Goal: Task Accomplishment & Management: Complete application form

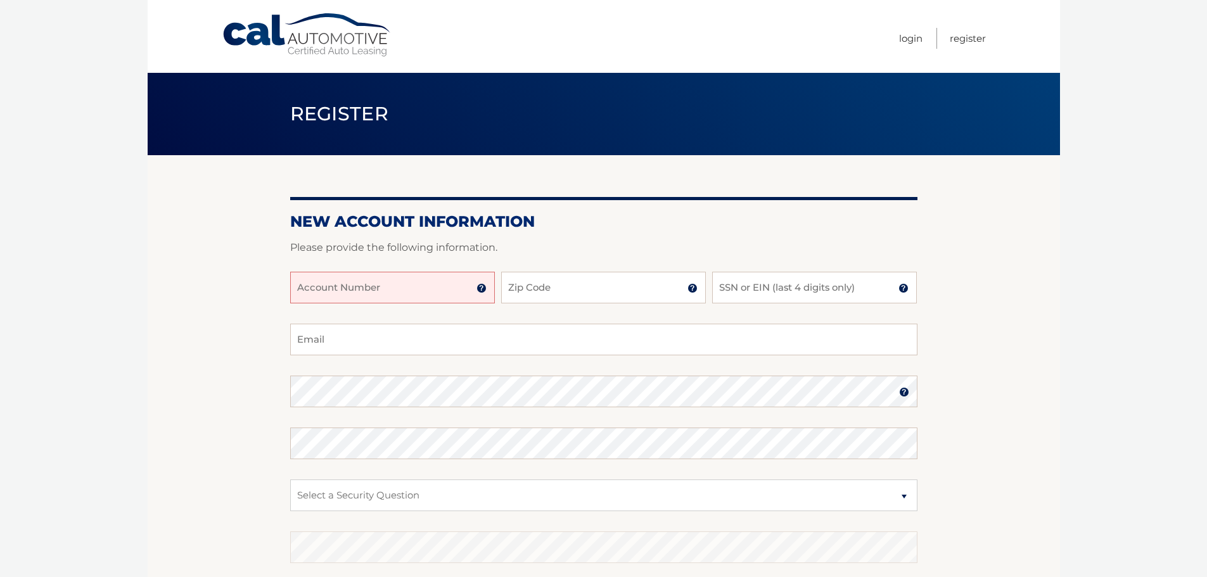
click at [381, 290] on input "Account Number" at bounding box center [392, 288] width 205 height 32
type input "44456026569"
type input "33180"
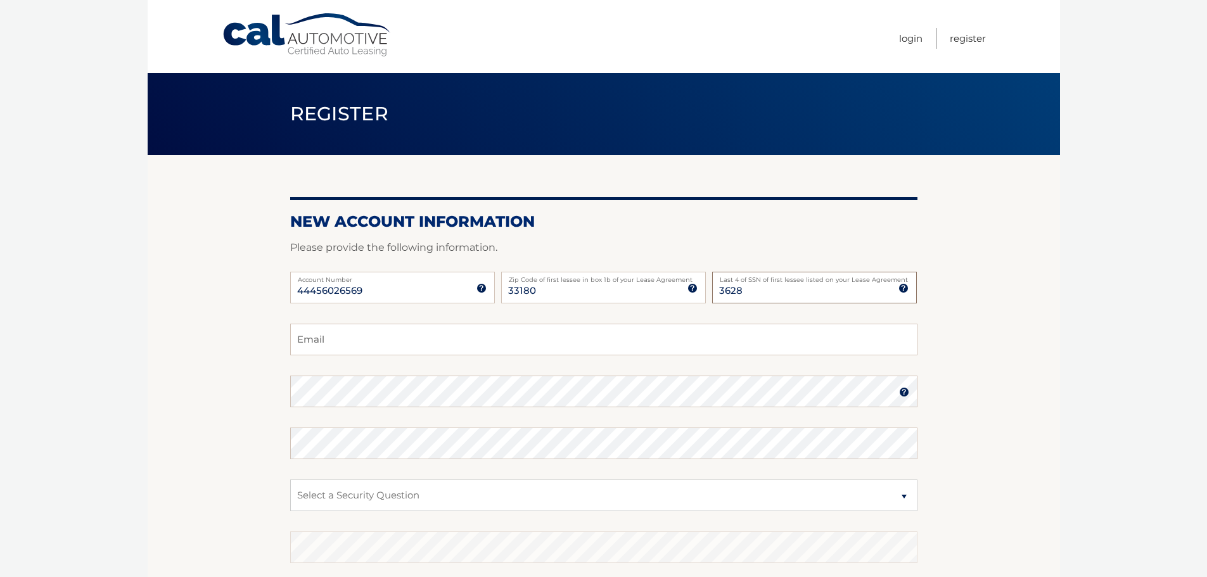
type input "3628"
click at [355, 342] on input "Email" at bounding box center [603, 340] width 627 height 32
type input "rabinovich.carolina@gmail.com"
click at [906, 395] on img at bounding box center [904, 392] width 10 height 10
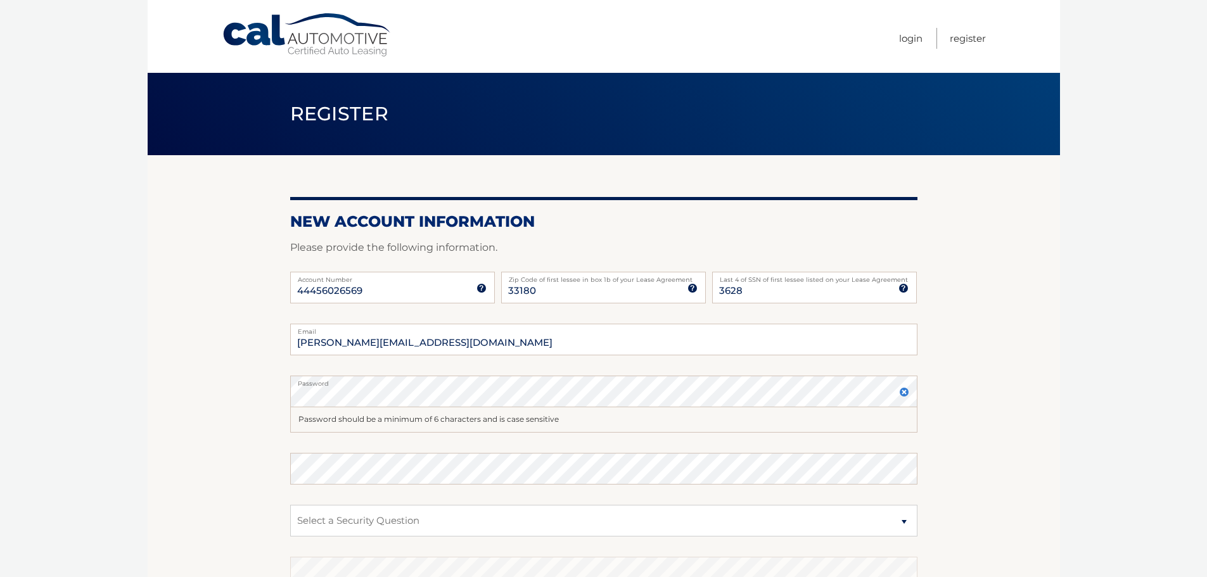
click at [906, 395] on img at bounding box center [904, 392] width 10 height 10
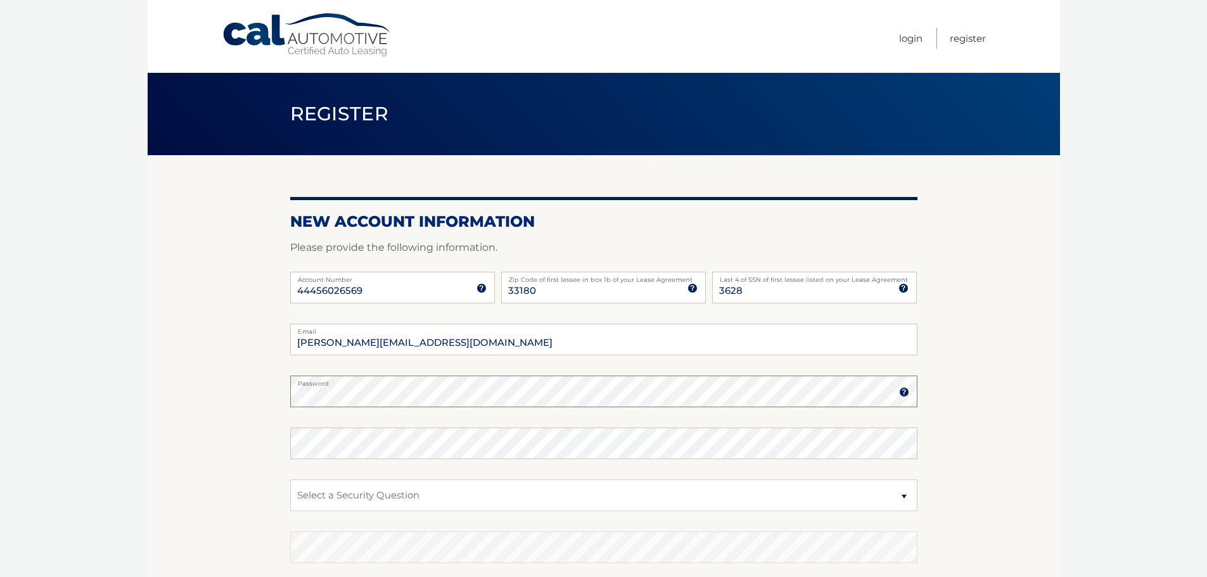
click at [269, 386] on section "New Account Information Please provide the following information. 44456026569 A…" at bounding box center [604, 402] width 913 height 495
click at [416, 489] on select "Select a Security Question What was the name of your elementary school? What is…" at bounding box center [603, 496] width 627 height 32
select select "2"
click at [290, 480] on select "Select a Security Question What was the name of your elementary school? What is…" at bounding box center [603, 496] width 627 height 32
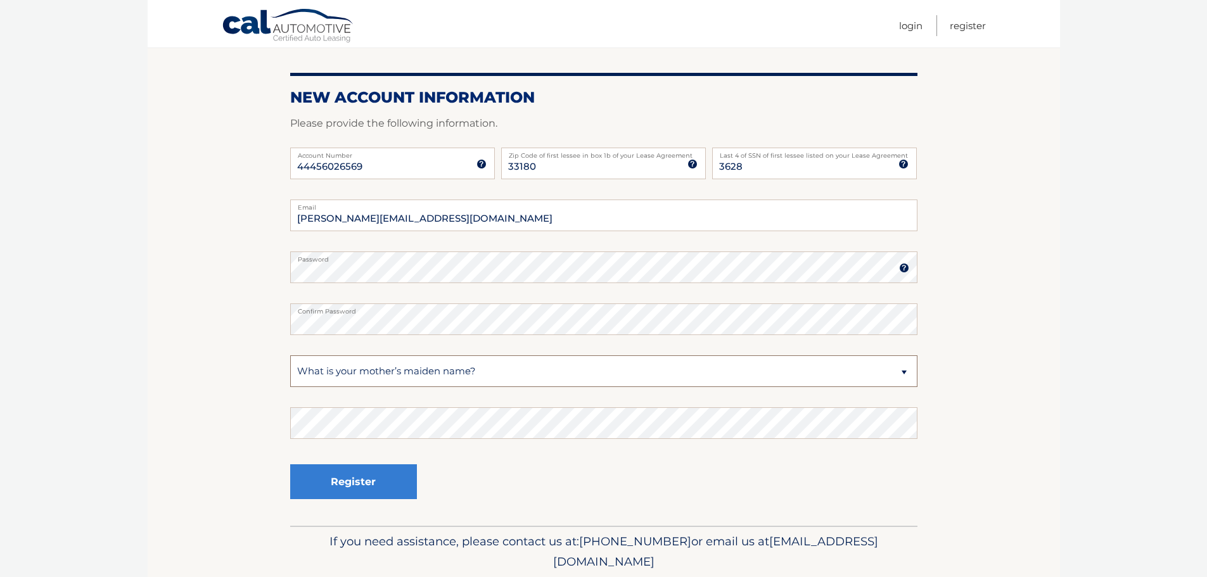
scroll to position [169, 0]
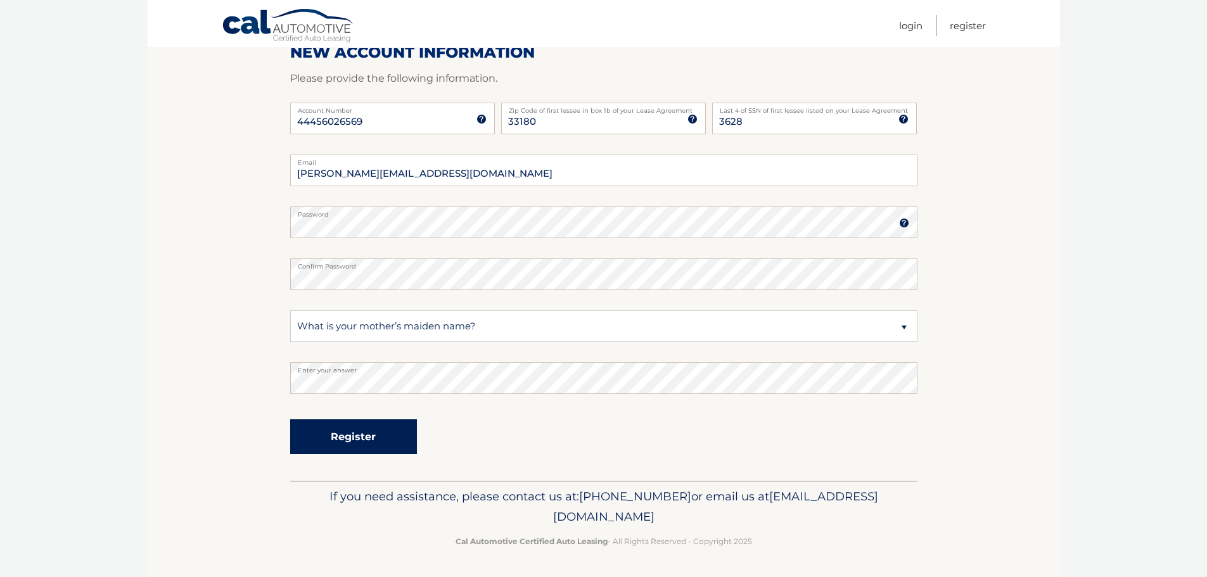
click at [350, 433] on button "Register" at bounding box center [353, 437] width 127 height 35
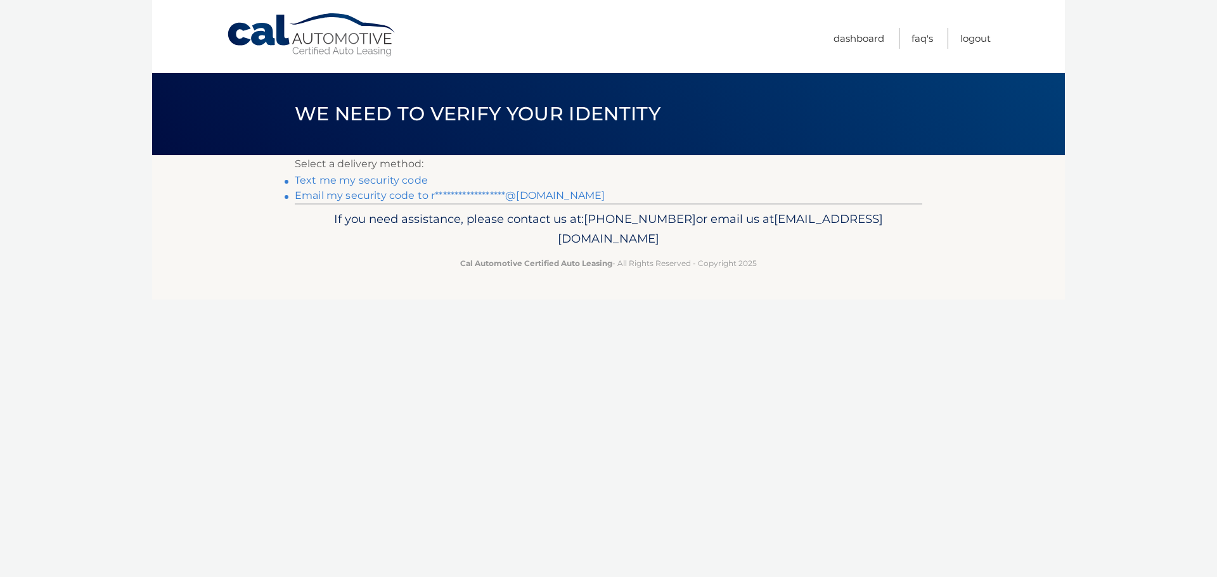
click at [390, 181] on link "Text me my security code" at bounding box center [361, 180] width 133 height 12
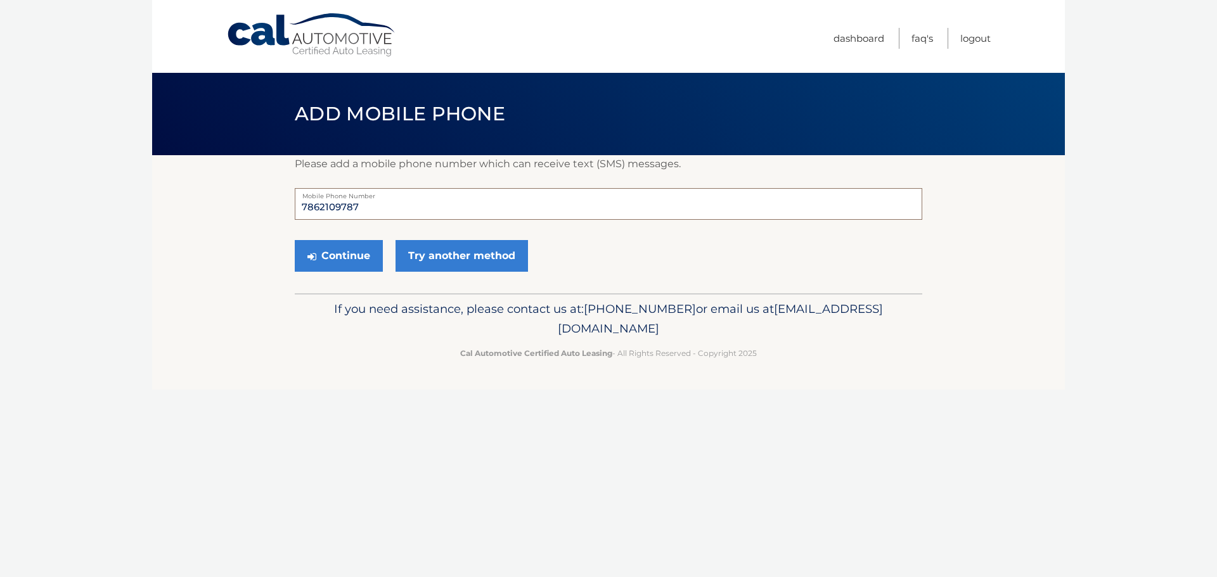
drag, startPoint x: 414, startPoint y: 214, endPoint x: 275, endPoint y: 212, distance: 138.8
click at [275, 212] on section "Please add a mobile phone number which can receive text (SMS) messages. 7862109…" at bounding box center [608, 224] width 913 height 138
type input "2817011808"
click at [337, 260] on button "Continue" at bounding box center [339, 256] width 88 height 32
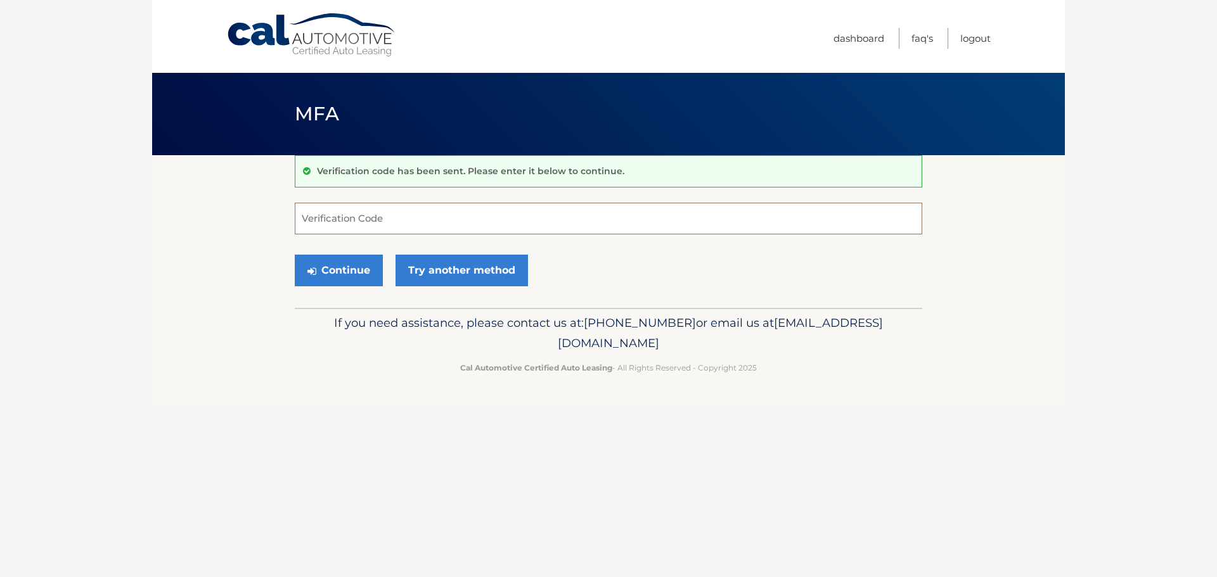
click at [368, 224] on input "Verification Code" at bounding box center [608, 219] width 627 height 32
type input "345626"
click at [357, 266] on button "Continue" at bounding box center [339, 271] width 88 height 32
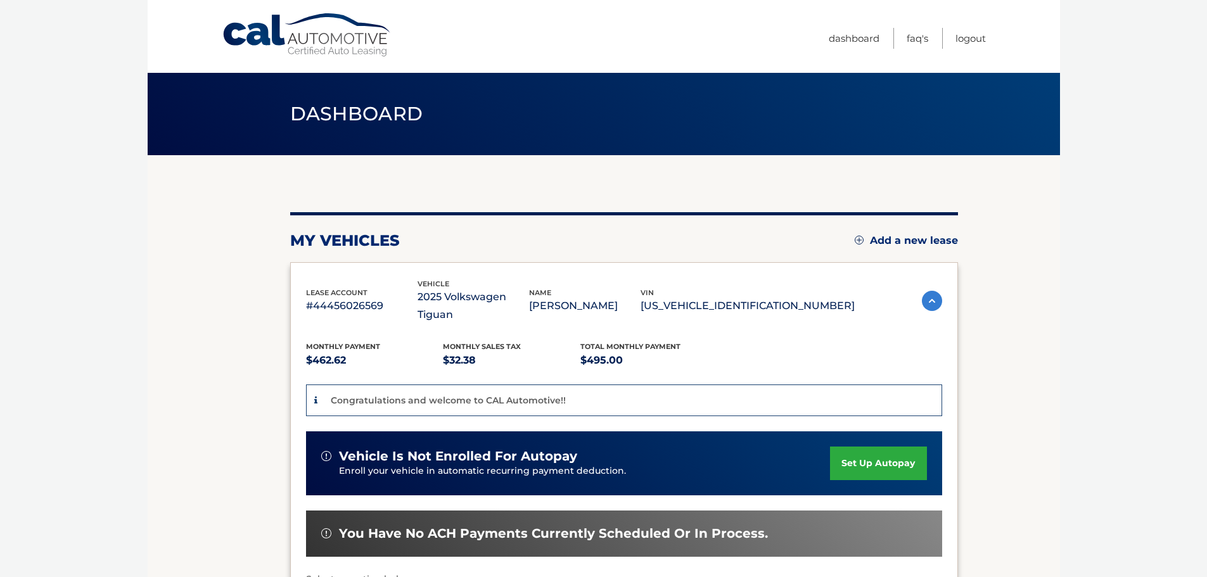
scroll to position [238, 0]
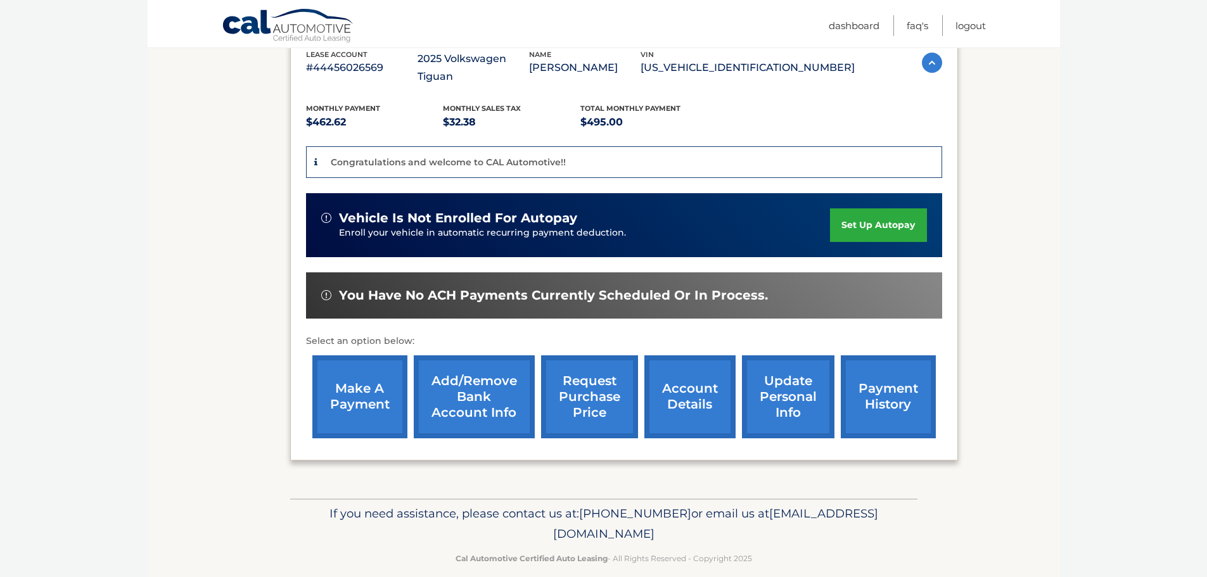
click at [895, 209] on link "set up autopay" at bounding box center [878, 226] width 96 height 34
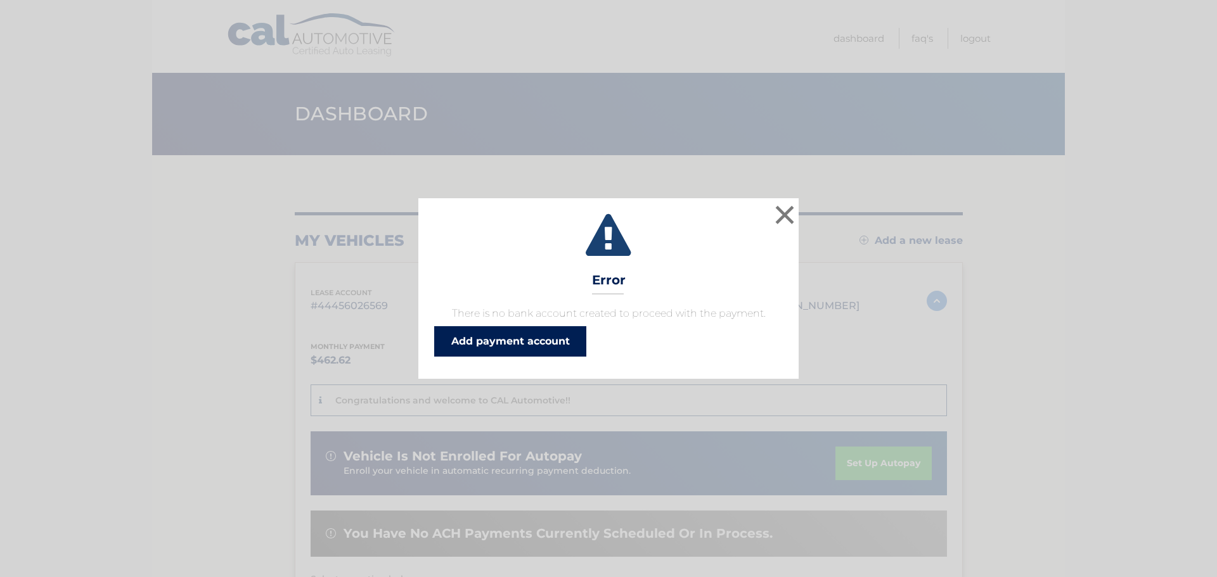
click at [559, 334] on link "Add payment account" at bounding box center [510, 341] width 152 height 30
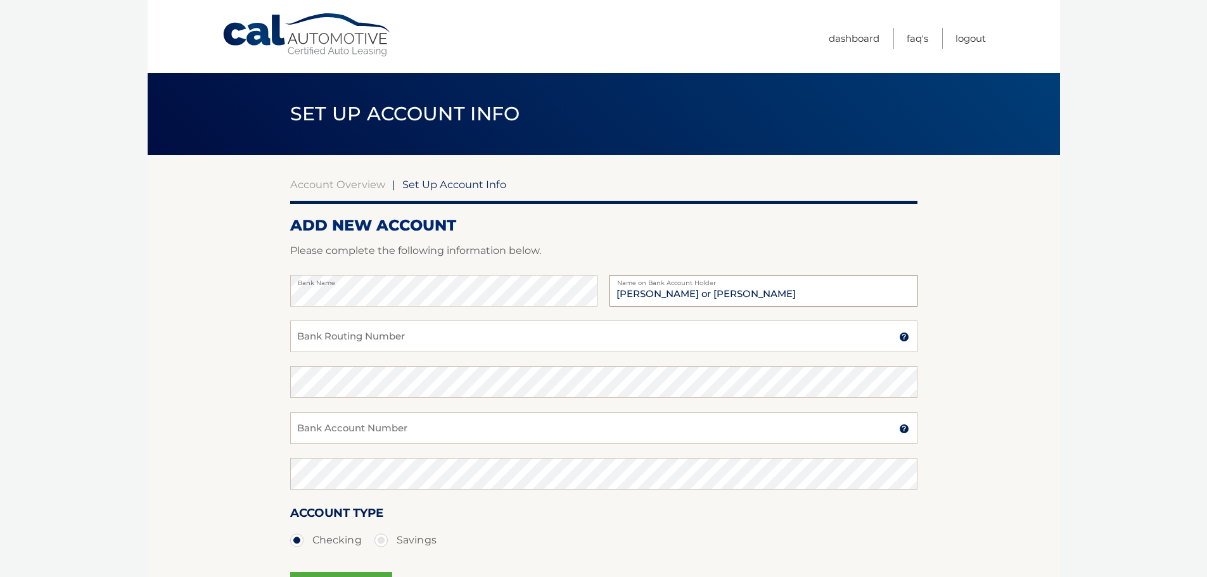
type input "[PERSON_NAME] or [PERSON_NAME]"
click at [346, 342] on input "Bank Routing Number" at bounding box center [603, 337] width 627 height 32
type input "267084131"
click at [367, 432] on input "Bank Account Number" at bounding box center [603, 429] width 627 height 32
type input "759265716"
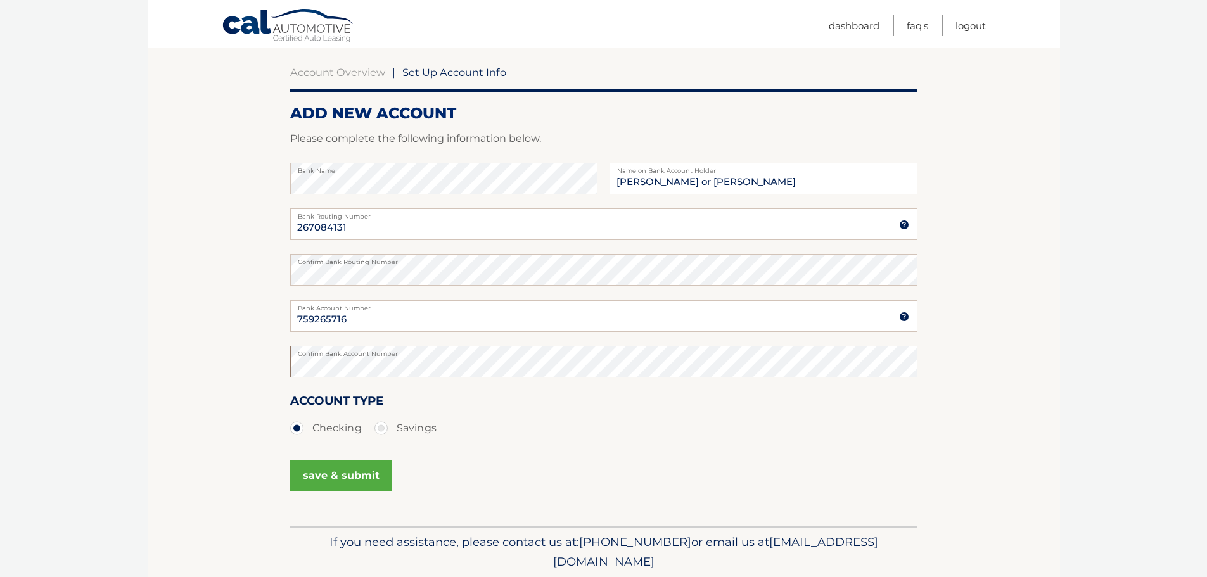
scroll to position [158, 0]
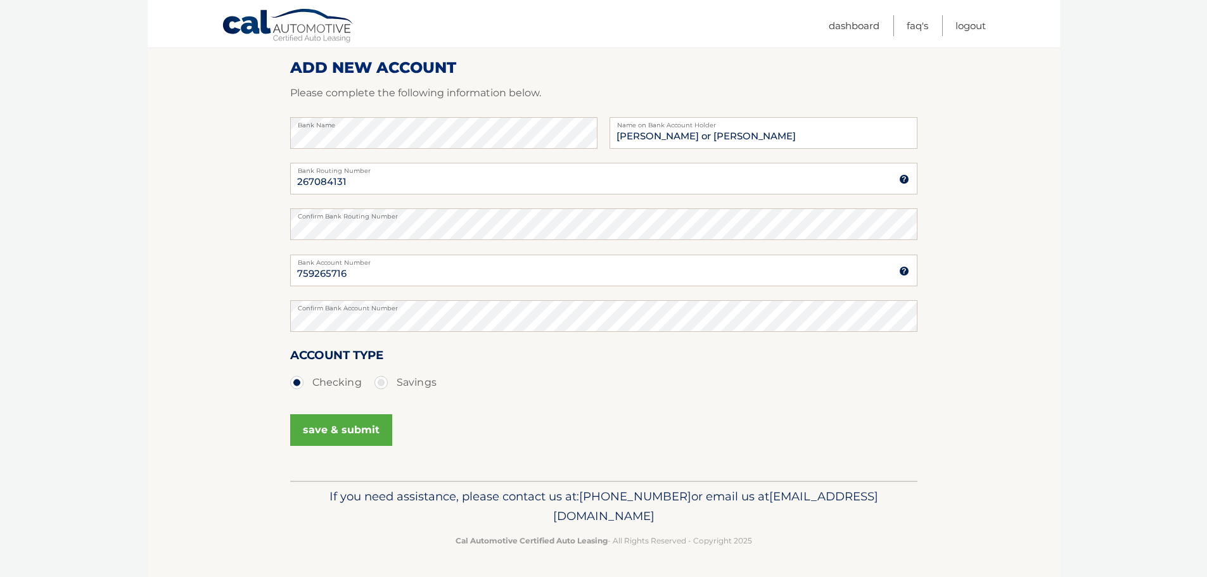
click at [349, 428] on button "save & submit" at bounding box center [341, 430] width 102 height 32
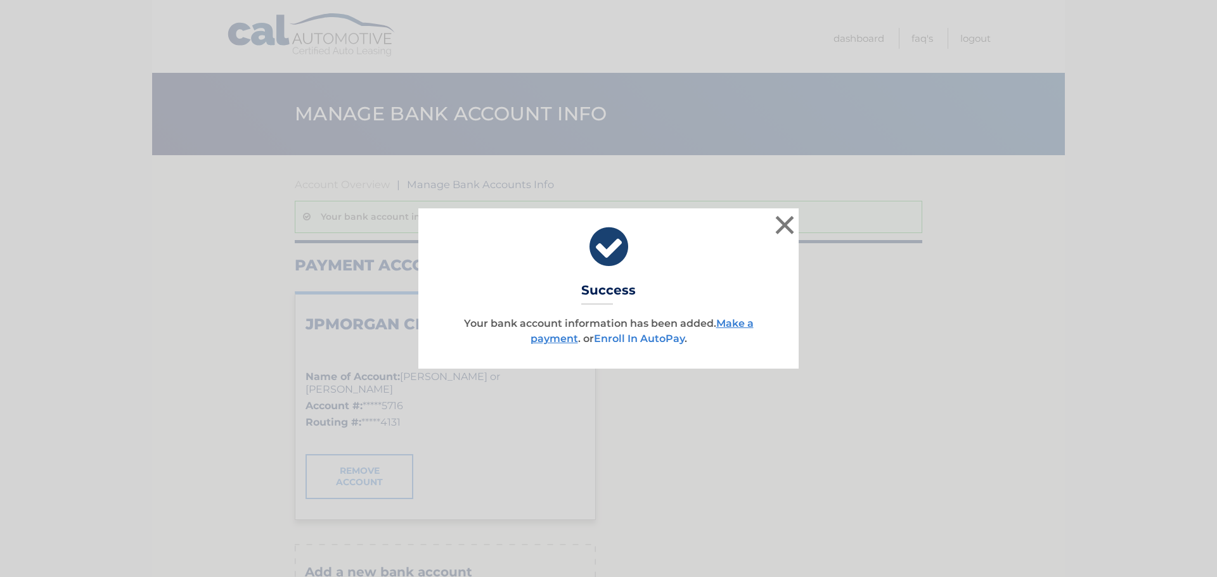
click at [643, 338] on link "Enroll In AutoPay" at bounding box center [639, 339] width 91 height 12
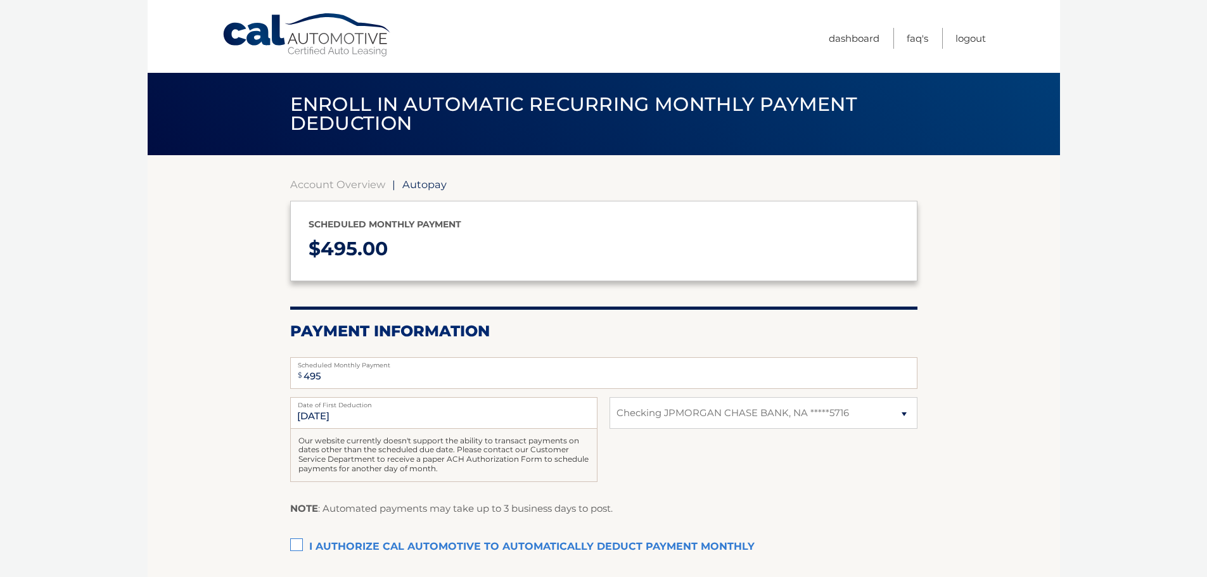
select select "YTMzMWI1ZTMtMDNkNi00NzdhLTk4NGYtNzcwNzhkM2VlMDFh"
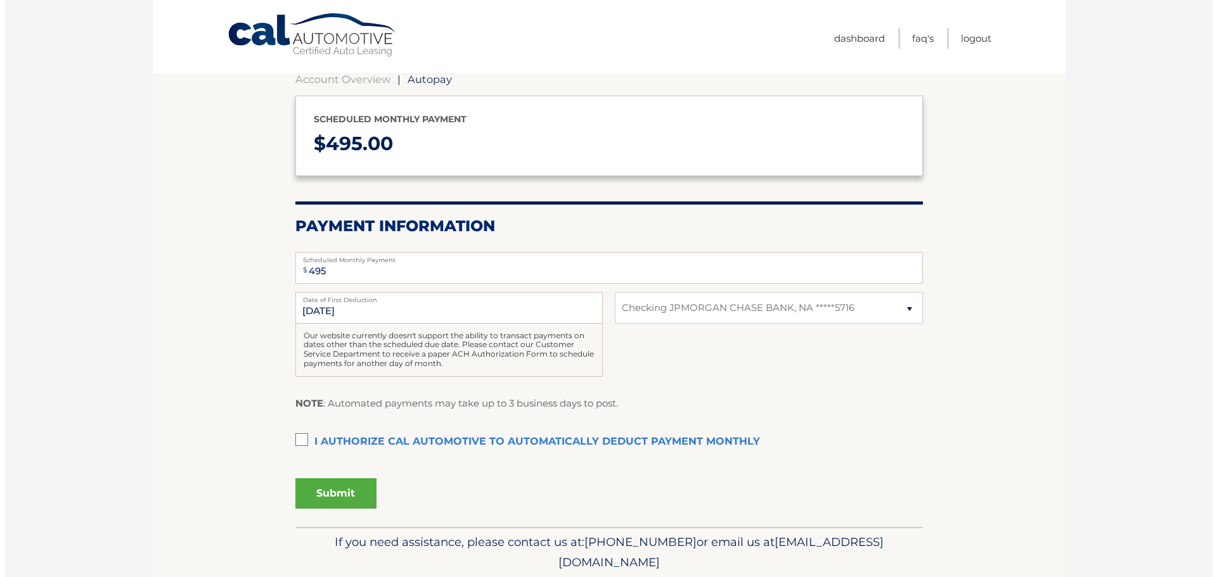
scroll to position [151, 0]
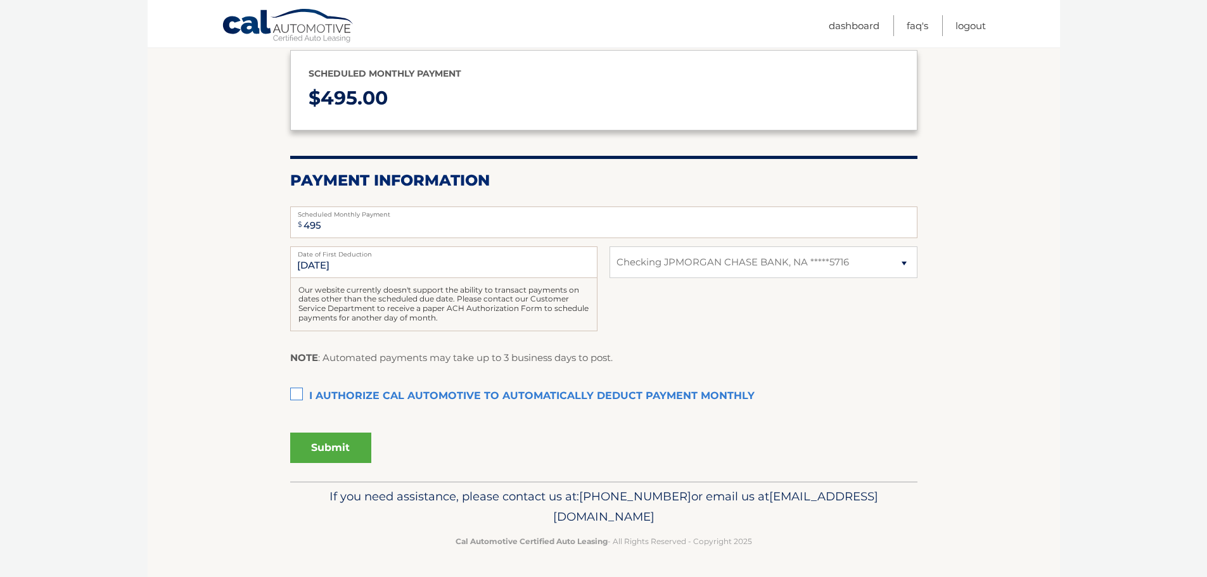
click at [292, 398] on label "I authorize cal automotive to automatically deduct payment monthly This checkbo…" at bounding box center [603, 396] width 627 height 25
click at [0, 0] on input "I authorize cal automotive to automatically deduct payment monthly This checkbo…" at bounding box center [0, 0] width 0 height 0
click at [323, 449] on button "Submit" at bounding box center [330, 448] width 81 height 30
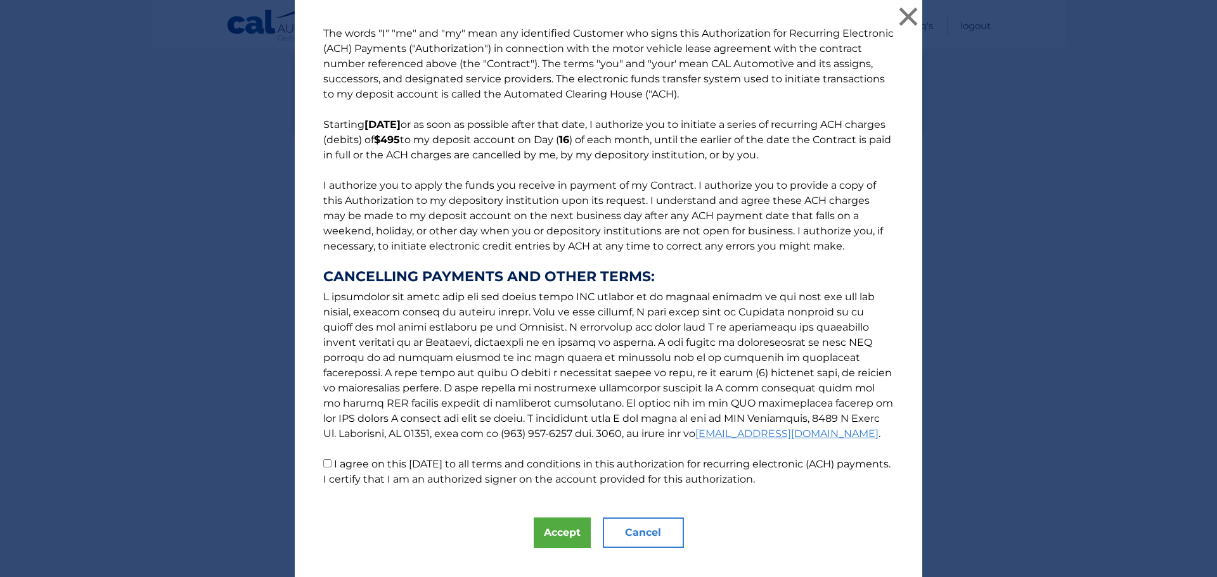
click at [323, 465] on input "I agree on this 10/08/2025 to all terms and conditions in this authorization fo…" at bounding box center [327, 463] width 8 height 8
checkbox input "true"
click at [539, 533] on button "Accept" at bounding box center [562, 533] width 57 height 30
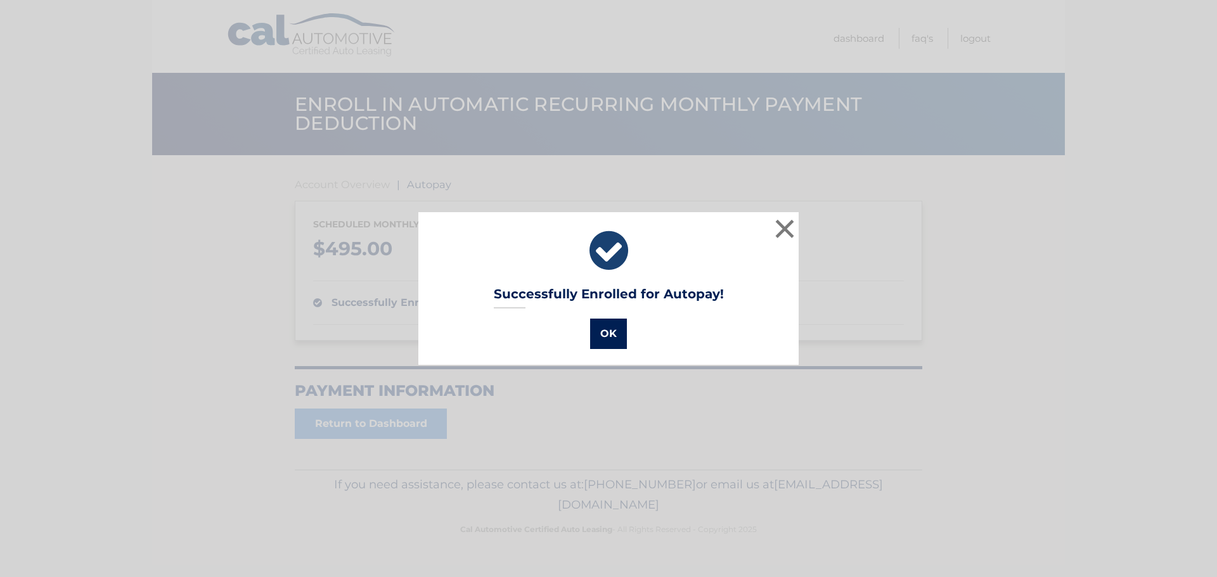
click at [599, 336] on button "OK" at bounding box center [608, 334] width 37 height 30
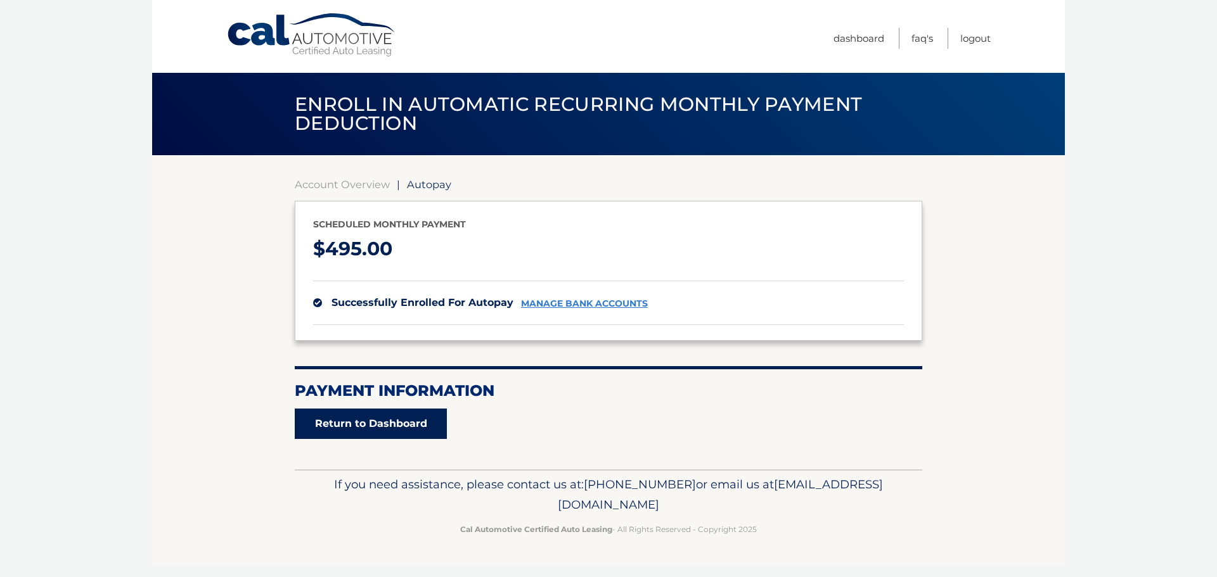
click at [375, 427] on link "Return to Dashboard" at bounding box center [371, 424] width 152 height 30
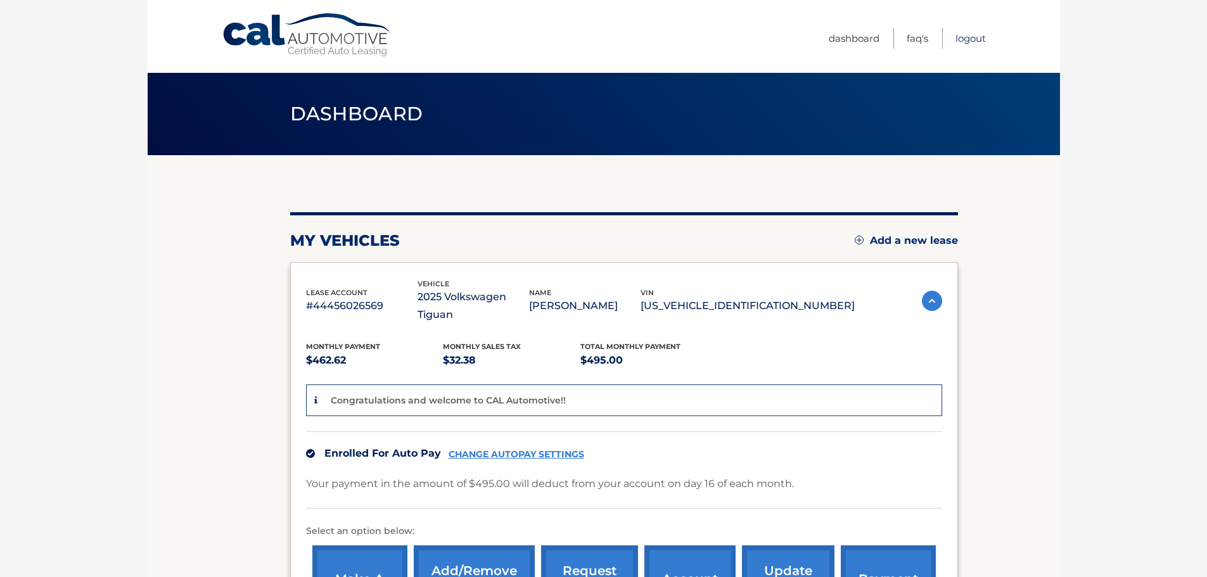
click at [967, 40] on link "Logout" at bounding box center [971, 38] width 30 height 21
